Goal: Information Seeking & Learning: Understand process/instructions

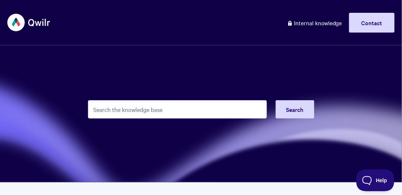
click at [176, 104] on input "Search the knowledge base" at bounding box center [177, 109] width 179 height 18
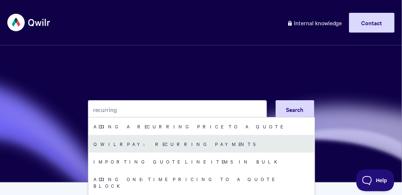
type input "recurring"
click at [171, 146] on link "QwilrPay: Recurring Payments" at bounding box center [201, 144] width 226 height 18
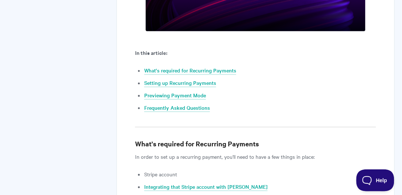
scroll to position [318, 0]
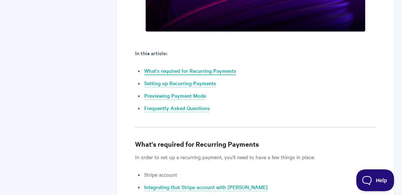
click at [213, 71] on link "What's required for Recurring Payments" at bounding box center [190, 71] width 92 height 8
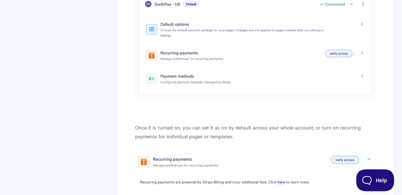
scroll to position [655, 0]
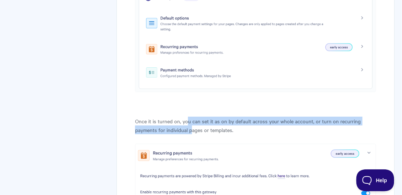
drag, startPoint x: 186, startPoint y: 122, endPoint x: 191, endPoint y: 132, distance: 11.6
click at [191, 131] on p "Once it is turned on, you can set it as on by default across your whole account…" at bounding box center [255, 125] width 241 height 18
click at [191, 132] on p "Once it is turned on, you can set it as on by default across your whole account…" at bounding box center [255, 125] width 241 height 18
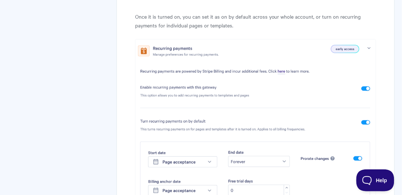
scroll to position [746, 0]
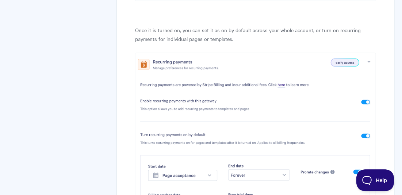
click at [282, 85] on img at bounding box center [255, 138] width 241 height 170
click at [280, 84] on img at bounding box center [255, 138] width 241 height 170
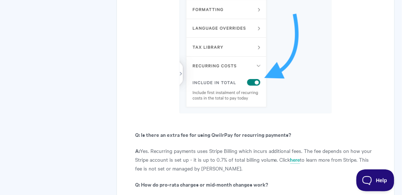
scroll to position [2617, 0]
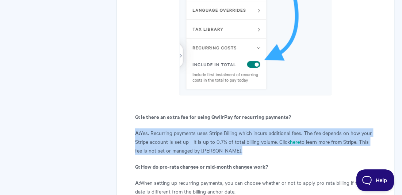
drag, startPoint x: 196, startPoint y: 95, endPoint x: 211, endPoint y: 128, distance: 35.8
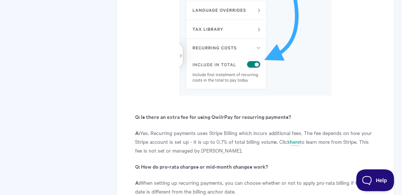
scroll to position [2625, 0]
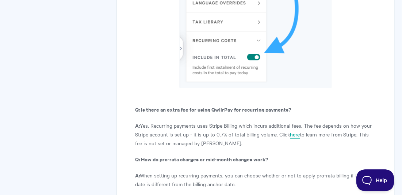
click at [296, 130] on link "here" at bounding box center [295, 134] width 10 height 8
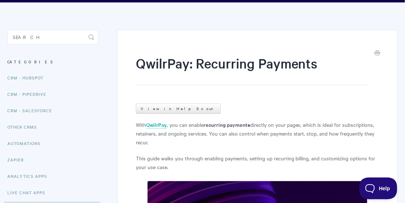
scroll to position [0, 0]
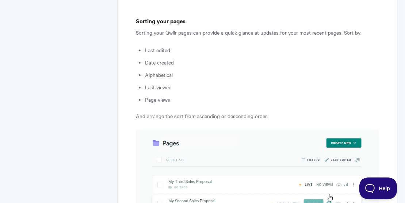
scroll to position [2165, 0]
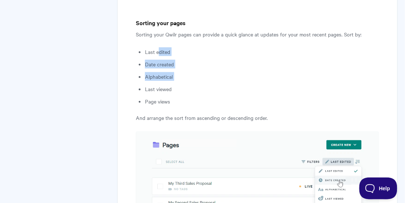
drag, startPoint x: 158, startPoint y: 49, endPoint x: 177, endPoint y: 105, distance: 59.8
